Goal: Transaction & Acquisition: Purchase product/service

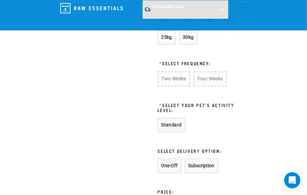
scroll to position [579, 0]
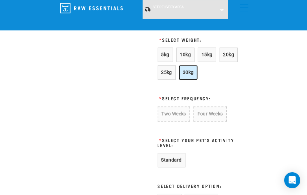
click at [191, 75] on span "30kg" at bounding box center [188, 72] width 11 height 5
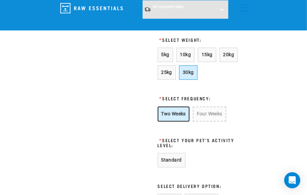
click at [181, 112] on button "Two Weeks" at bounding box center [174, 114] width 32 height 15
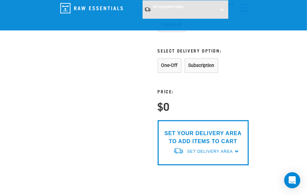
scroll to position [701, 0]
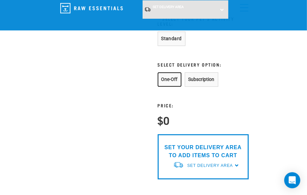
click at [168, 82] on button "One-Off" at bounding box center [170, 79] width 24 height 14
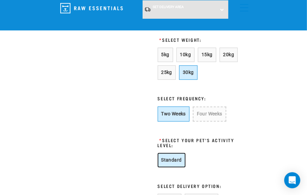
click at [178, 159] on button "Standard" at bounding box center [172, 160] width 28 height 14
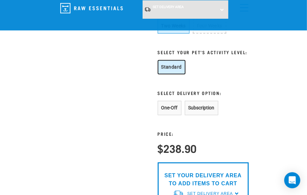
scroll to position [671, 0]
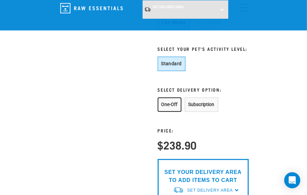
click at [165, 104] on button "One-Off" at bounding box center [170, 105] width 24 height 14
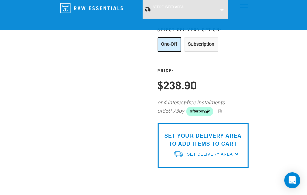
scroll to position [731, 0]
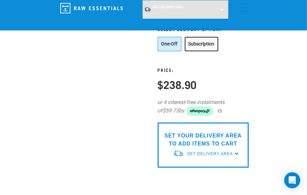
click at [213, 44] on button "Subscription" at bounding box center [202, 44] width 34 height 14
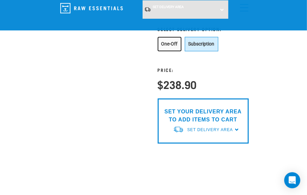
click at [176, 42] on button "One-Off" at bounding box center [170, 44] width 24 height 14
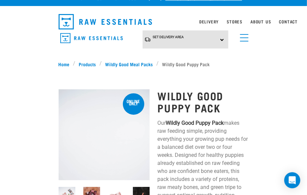
scroll to position [0, 0]
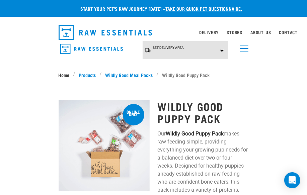
click at [64, 77] on link "Home" at bounding box center [66, 74] width 15 height 7
